Goal: Task Accomplishment & Management: Use online tool/utility

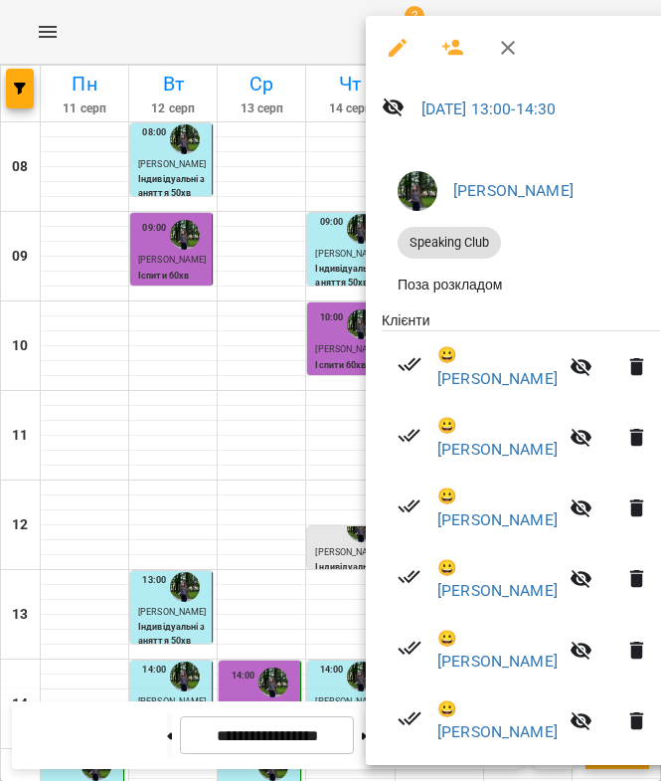
scroll to position [66, 0]
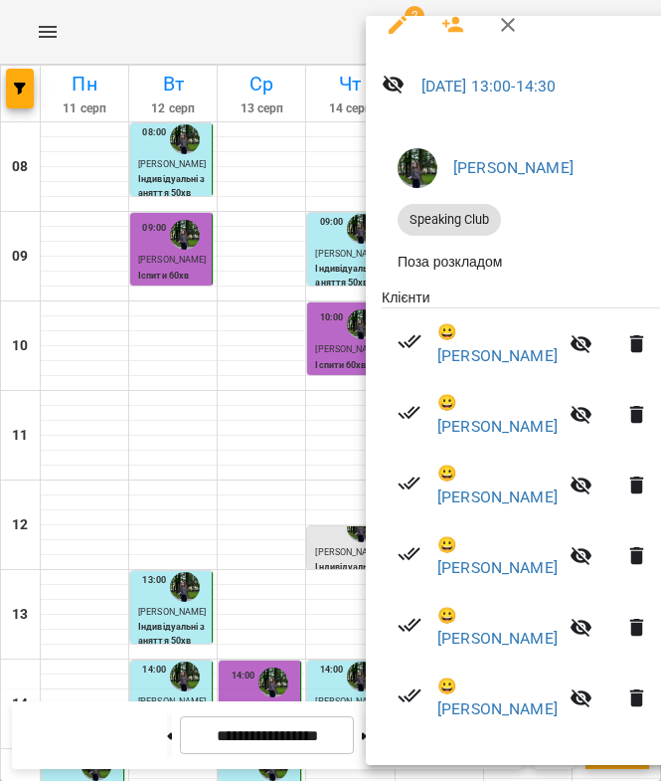
click at [626, 403] on icon "button" at bounding box center [638, 415] width 24 height 24
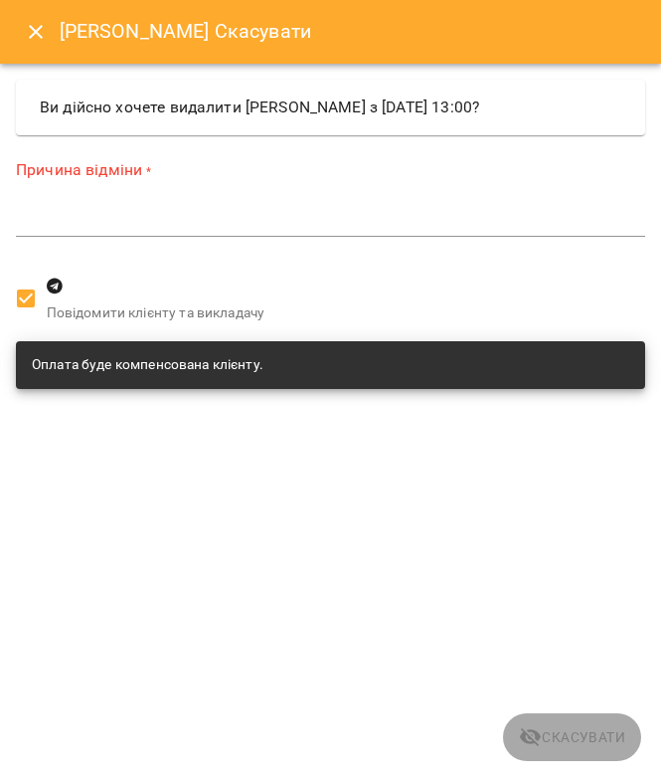
click at [32, 30] on icon "Close" at bounding box center [36, 32] width 24 height 24
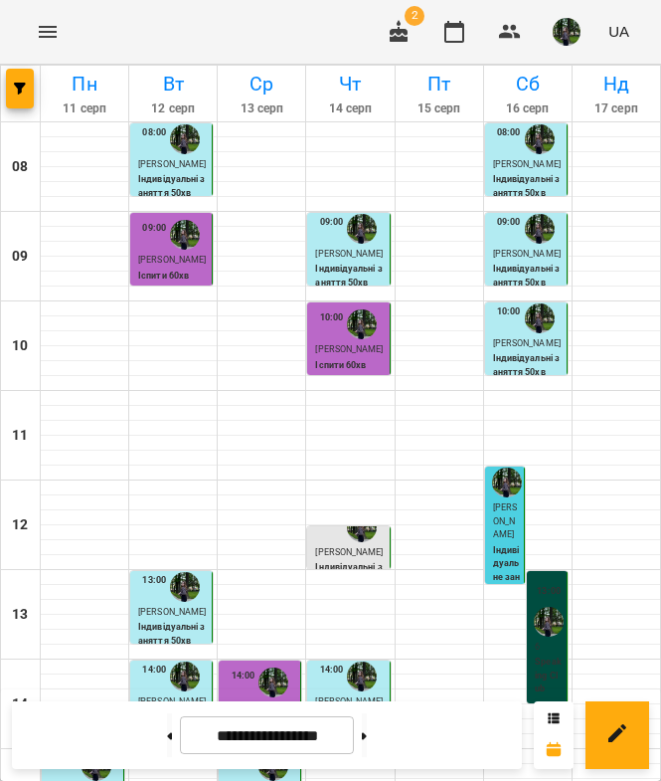
click at [535, 603] on div at bounding box center [549, 622] width 38 height 38
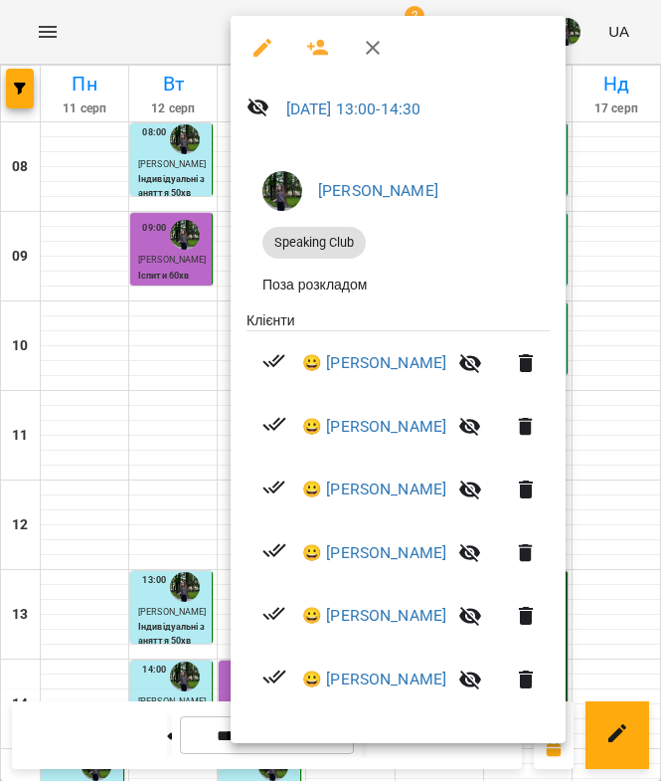
click at [482, 431] on icon "button" at bounding box center [470, 427] width 24 height 24
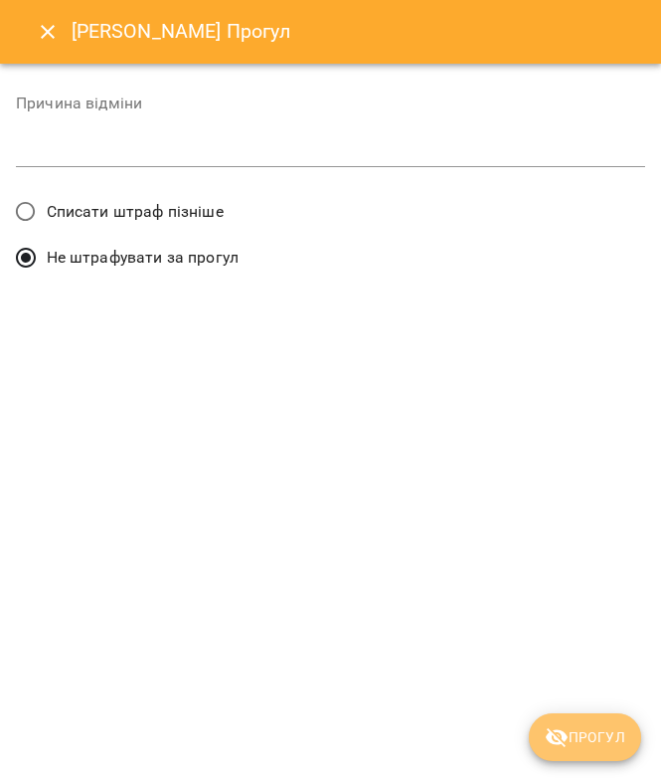
click at [566, 726] on icon "submit" at bounding box center [557, 737] width 24 height 24
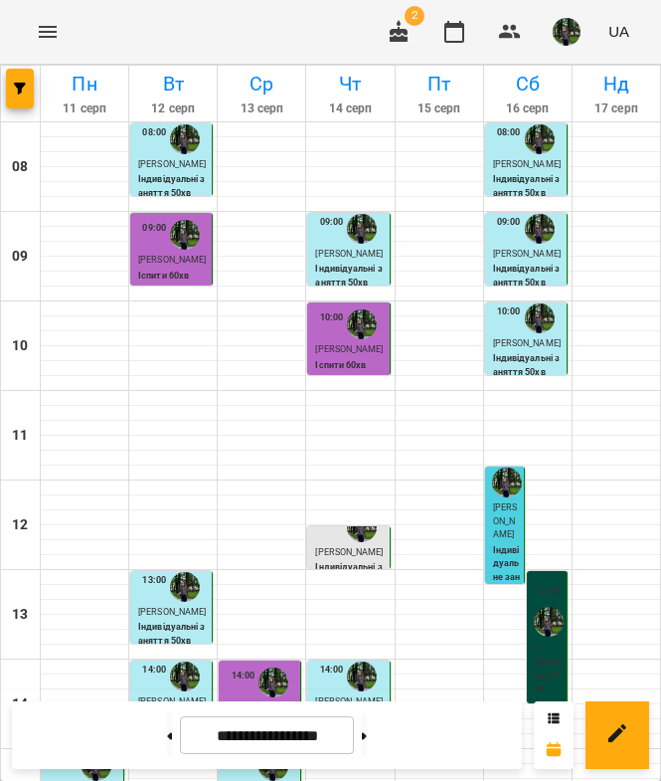
click at [534, 571] on div "13:00 5 Speaking Club" at bounding box center [547, 637] width 41 height 132
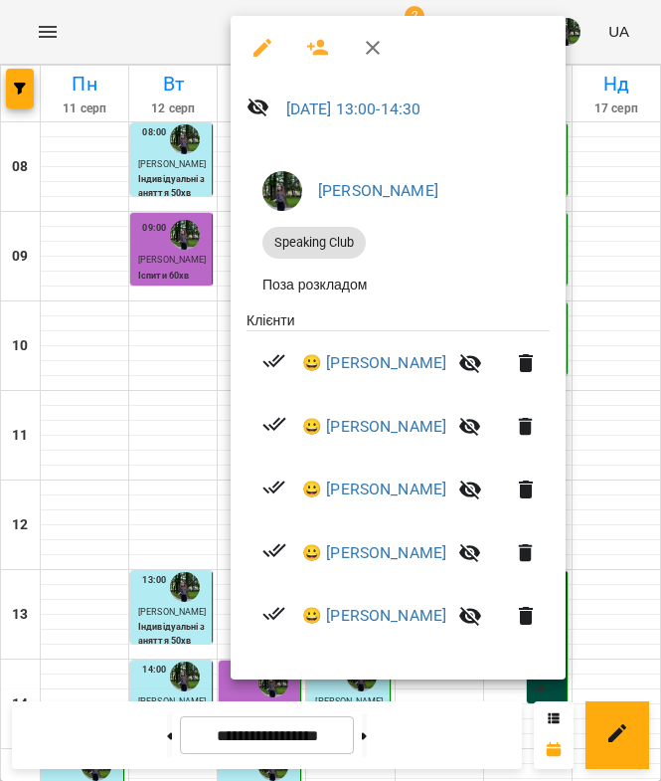
click at [482, 433] on icon "button" at bounding box center [470, 427] width 24 height 24
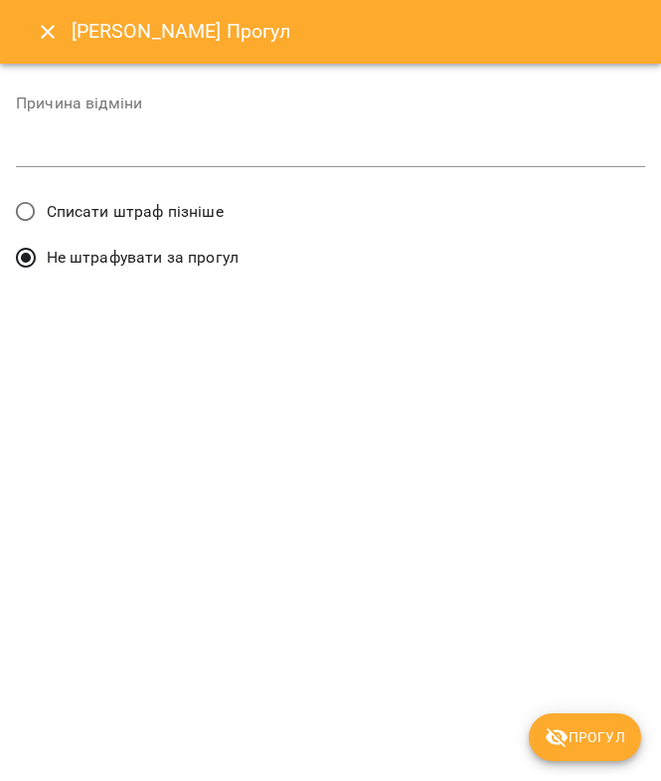
click at [566, 720] on button "Прогул" at bounding box center [585, 737] width 112 height 48
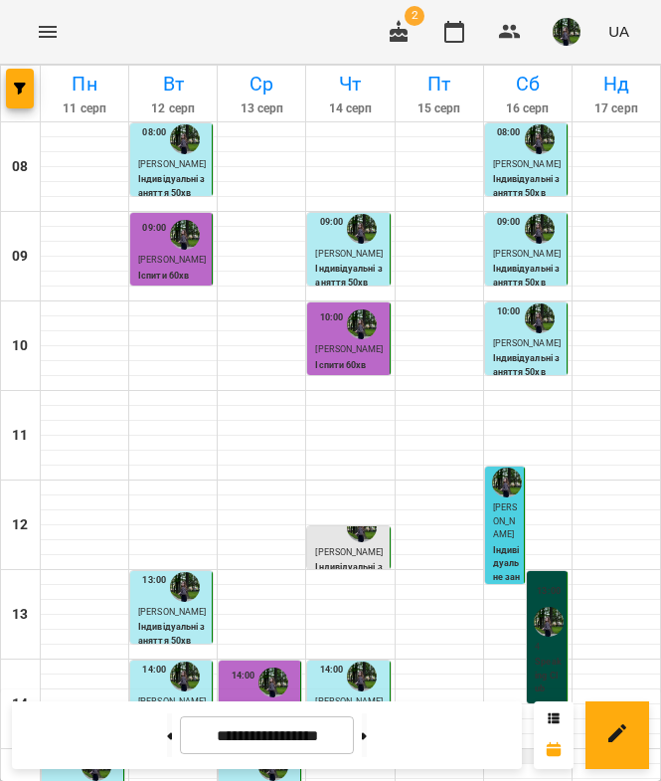
scroll to position [0, 0]
click at [573, 15] on button "button" at bounding box center [567, 32] width 52 height 52
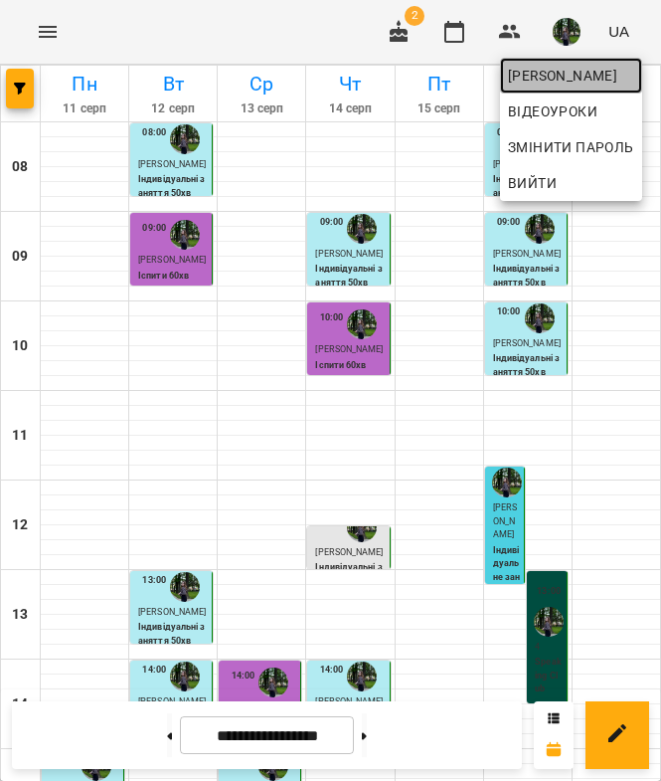
click at [569, 74] on span "[PERSON_NAME]" at bounding box center [571, 76] width 126 height 24
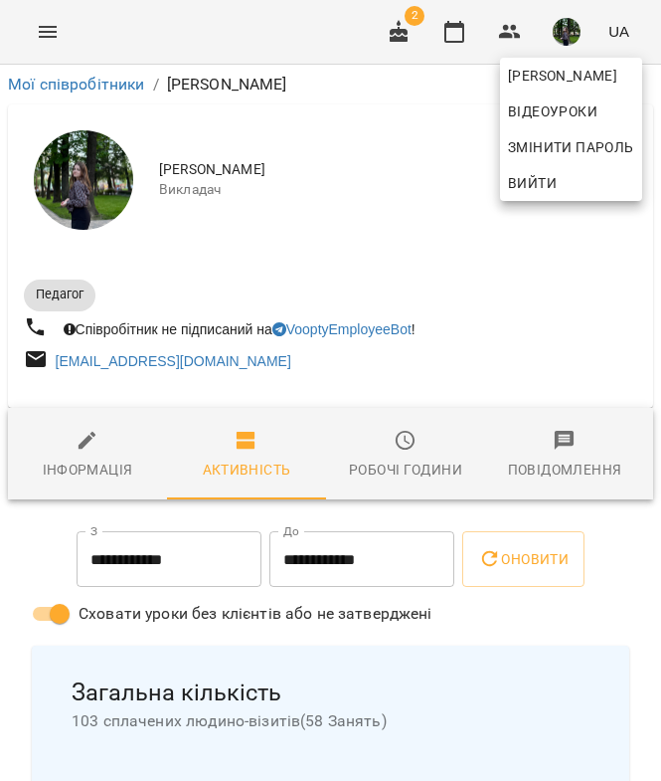
click at [551, 449] on div at bounding box center [330, 390] width 661 height 781
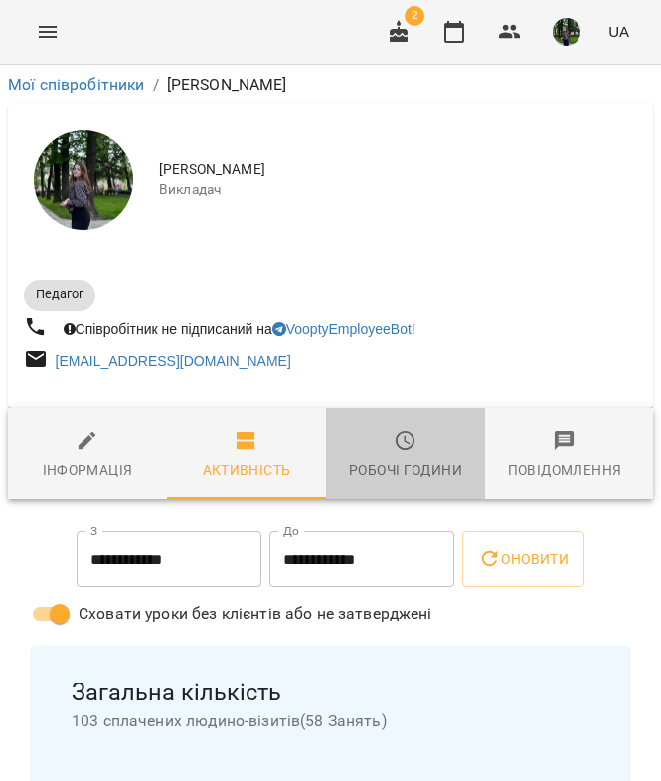
click at [381, 476] on div "Робочі години" at bounding box center [405, 469] width 113 height 24
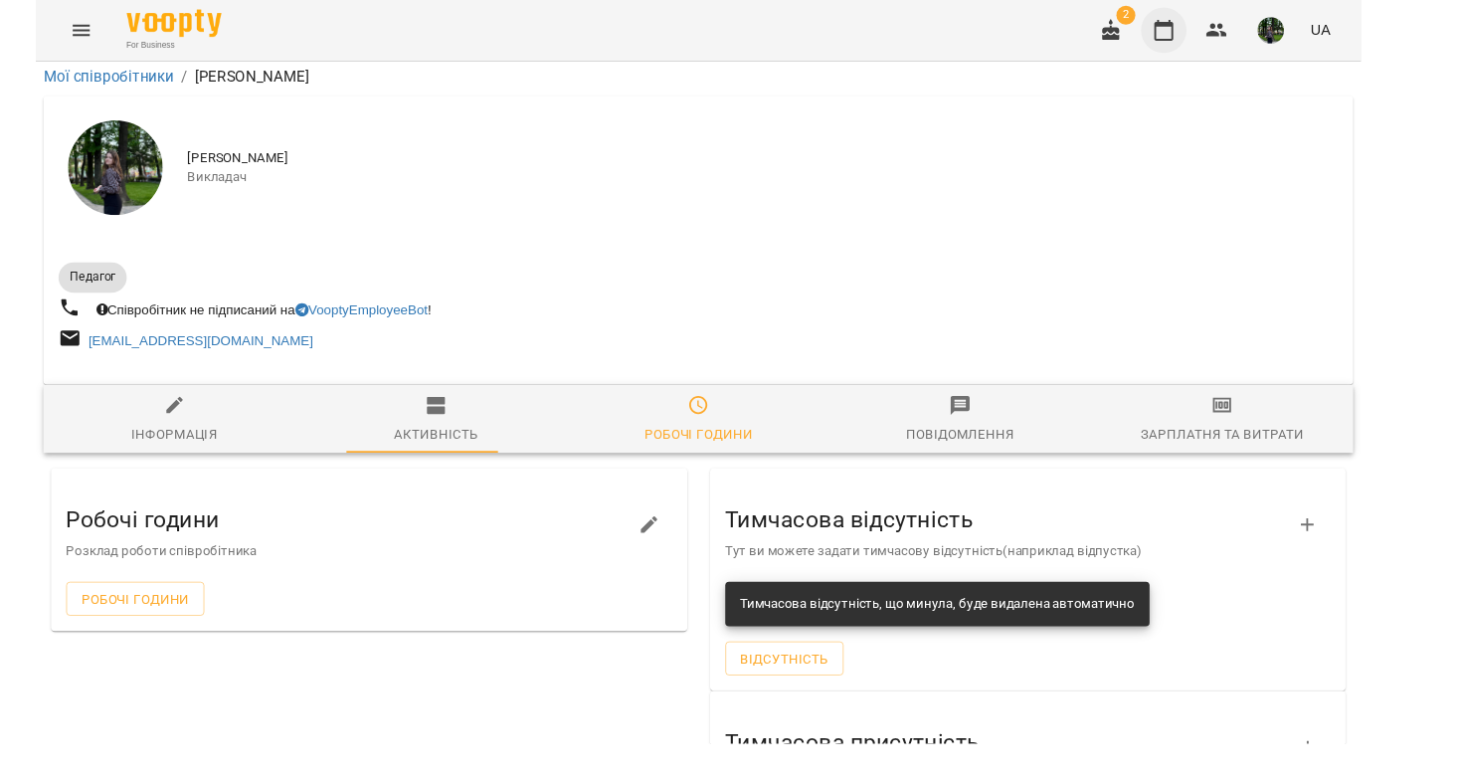
scroll to position [192, 0]
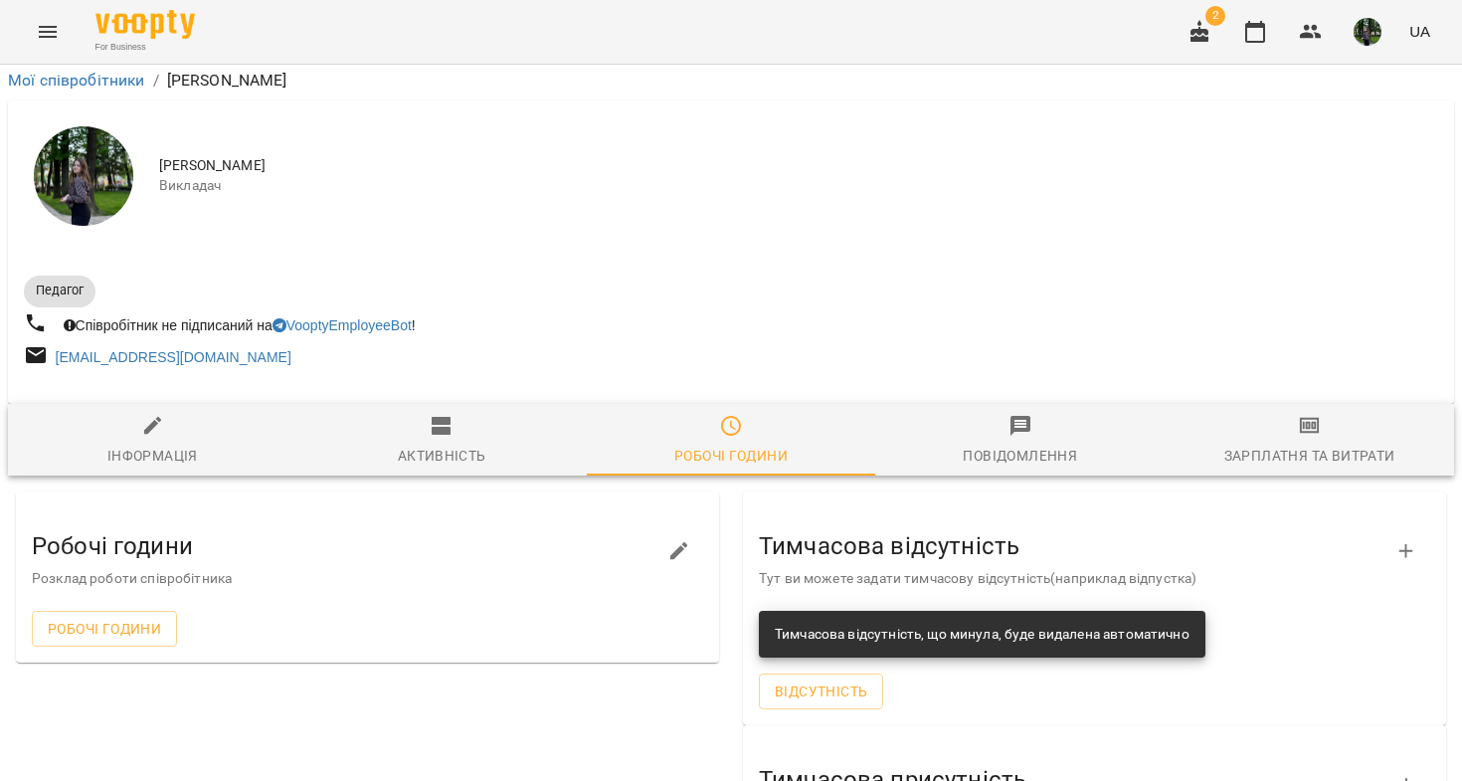
click at [660, 444] on div "Зарплатня та Витрати" at bounding box center [1309, 456] width 171 height 24
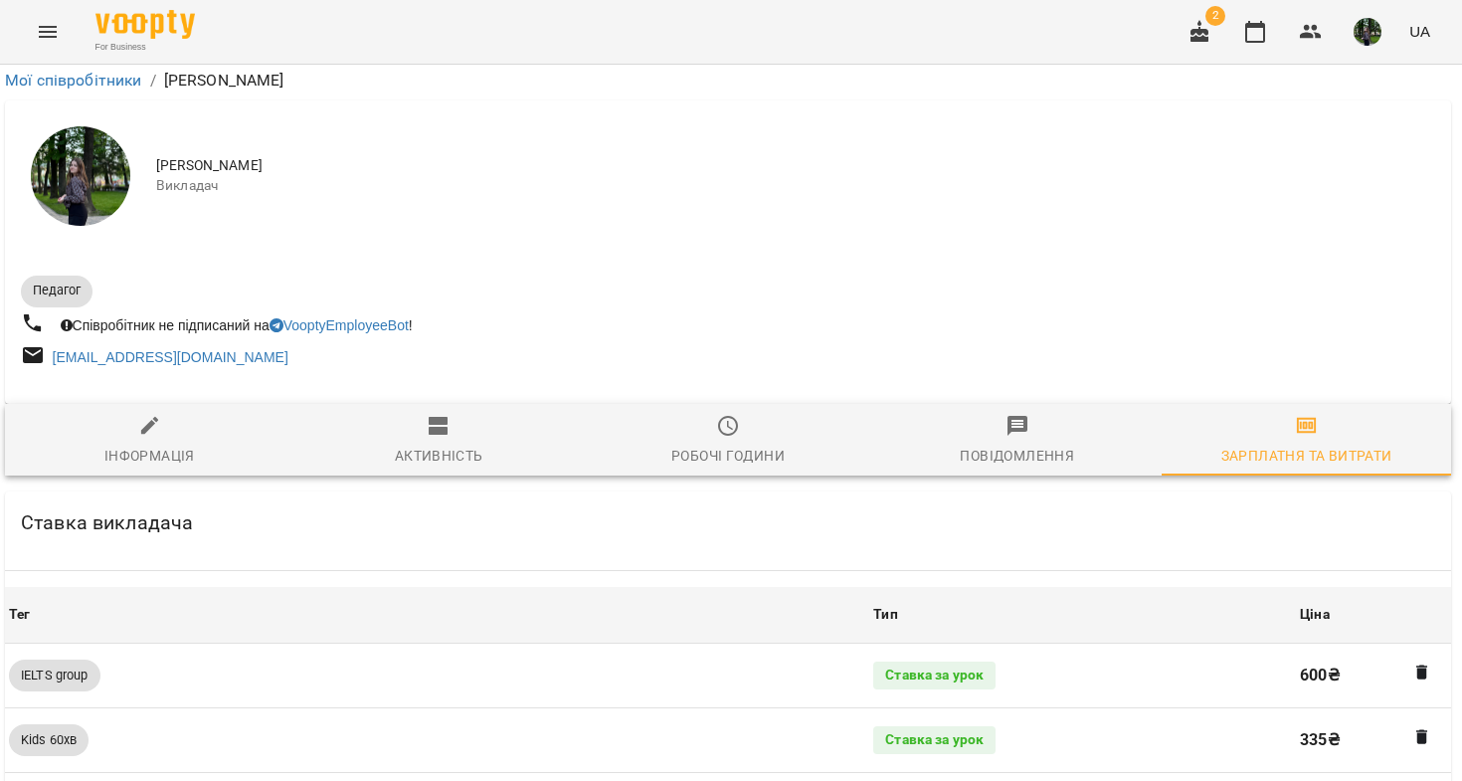
scroll to position [1535, 3]
